Goal: Check status: Check status

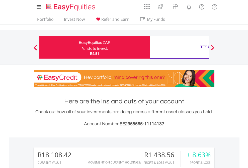
scroll to position [48, 79]
click at [81, 47] on div "Funds to invest:" at bounding box center [94, 48] width 27 height 5
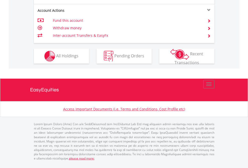
scroll to position [470, 0]
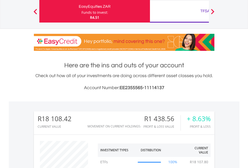
click at [179, 11] on div "TFSA" at bounding box center [205, 11] width 104 height 7
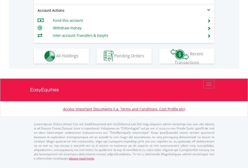
scroll to position [470, 0]
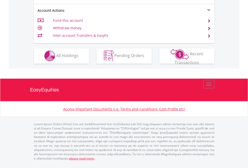
scroll to position [469, 0]
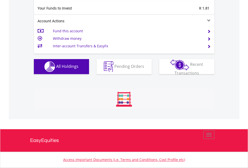
scroll to position [48, 79]
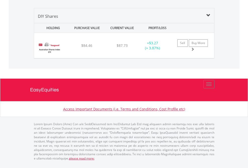
scroll to position [484, 0]
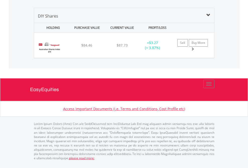
scroll to position [36, 0]
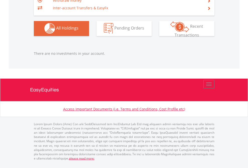
scroll to position [48, 79]
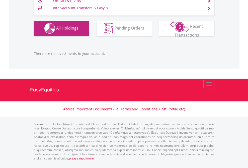
scroll to position [48, 79]
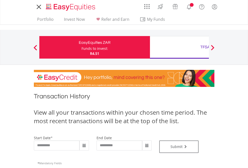
type input "**********"
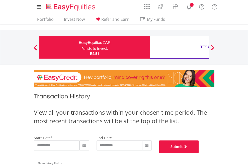
click at [199, 153] on button "Submit" at bounding box center [179, 147] width 40 height 13
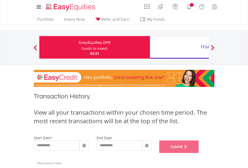
scroll to position [203, 0]
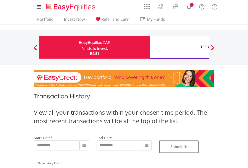
click at [179, 47] on div "TFSA" at bounding box center [205, 47] width 104 height 7
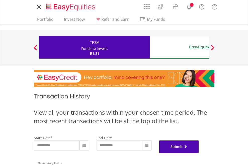
click at [199, 153] on button "Submit" at bounding box center [179, 147] width 40 height 13
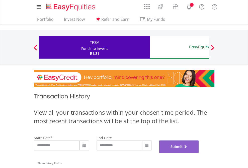
scroll to position [203, 0]
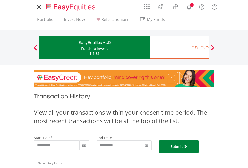
click at [199, 153] on button "Submit" at bounding box center [179, 147] width 40 height 13
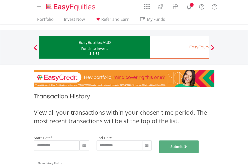
scroll to position [203, 0]
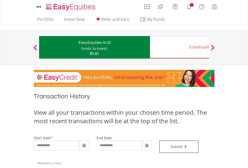
click at [179, 47] on div "EasyEquities EUR" at bounding box center [205, 47] width 104 height 7
type input "**********"
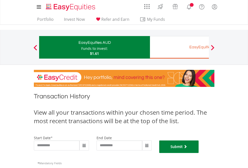
click at [199, 153] on button "Submit" at bounding box center [179, 147] width 40 height 13
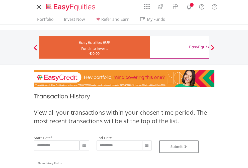
click at [179, 47] on div "EasyEquities GBP" at bounding box center [205, 47] width 104 height 7
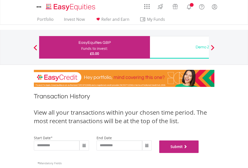
click at [199, 153] on button "Submit" at bounding box center [179, 147] width 40 height 13
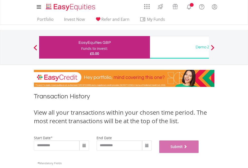
scroll to position [203, 0]
